Goal: Information Seeking & Learning: Find specific fact

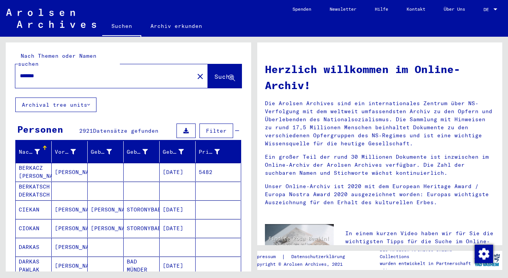
scroll to position [429, 0]
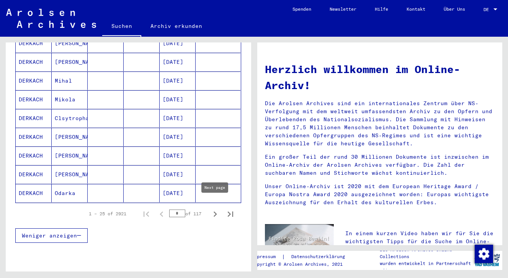
click at [214, 209] on icon "Next page" at bounding box center [215, 214] width 11 height 11
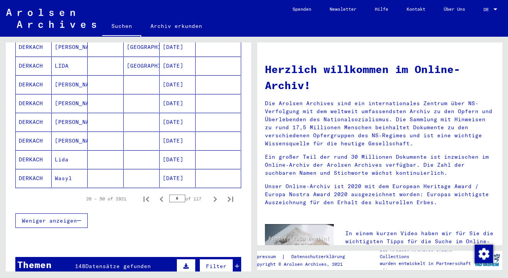
scroll to position [446, 0]
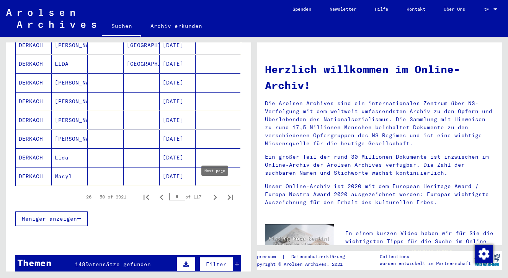
click at [216, 192] on icon "Next page" at bounding box center [215, 197] width 11 height 11
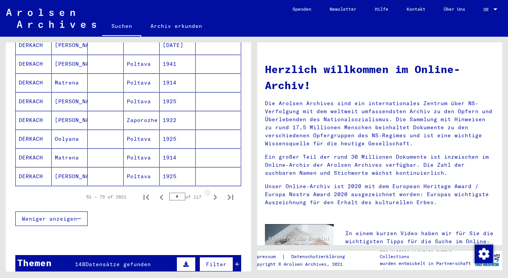
click at [216, 192] on icon "Next page" at bounding box center [215, 197] width 11 height 11
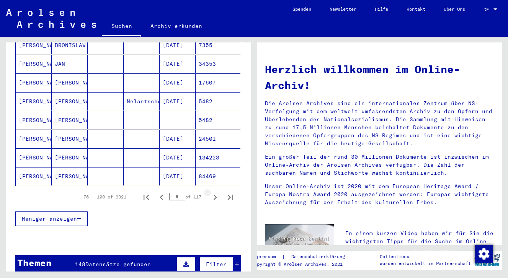
click at [216, 192] on icon "Next page" at bounding box center [215, 197] width 11 height 11
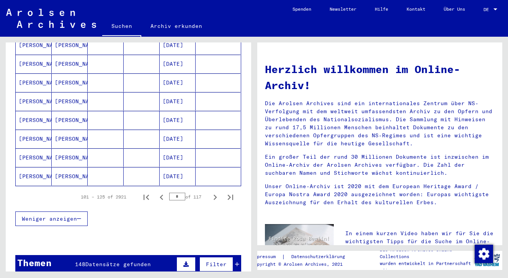
click at [216, 192] on icon "Next page" at bounding box center [215, 197] width 11 height 11
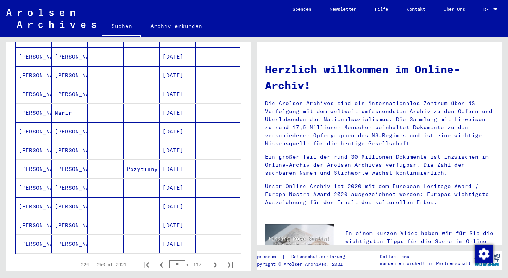
scroll to position [382, 0]
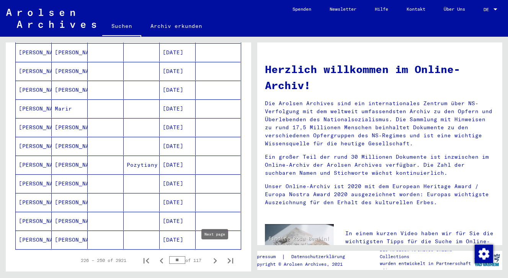
click at [213, 256] on icon "Next page" at bounding box center [215, 261] width 11 height 11
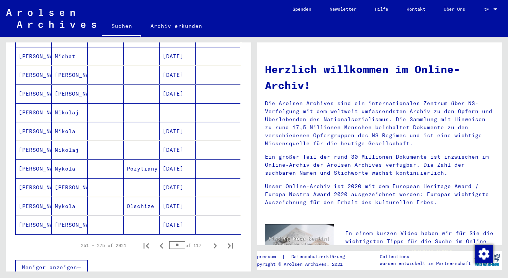
scroll to position [401, 0]
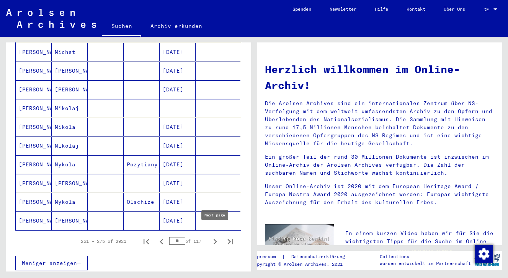
click at [214, 239] on icon "Next page" at bounding box center [214, 241] width 3 height 5
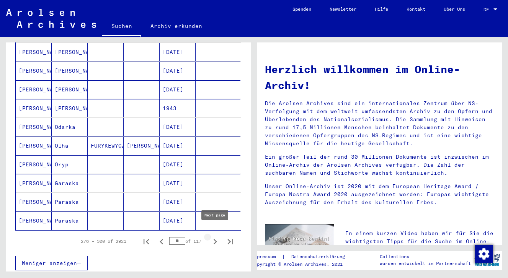
type input "**"
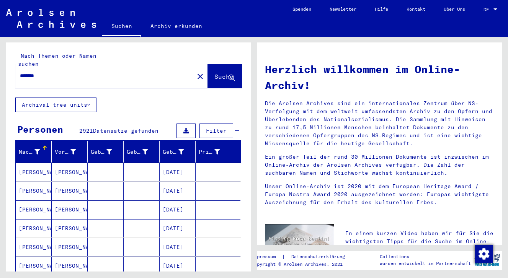
scroll to position [0, 0]
click at [21, 72] on input "*******" at bounding box center [102, 76] width 165 height 8
type input "**********"
click at [212, 64] on button "Suche" at bounding box center [225, 76] width 34 height 24
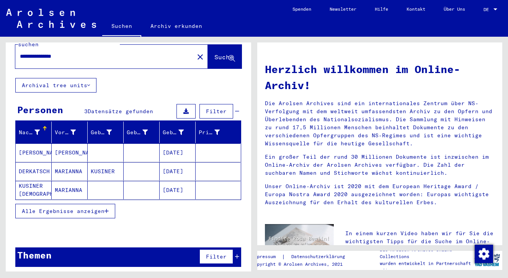
scroll to position [15, 0]
